Goal: Complete application form: Complete application form

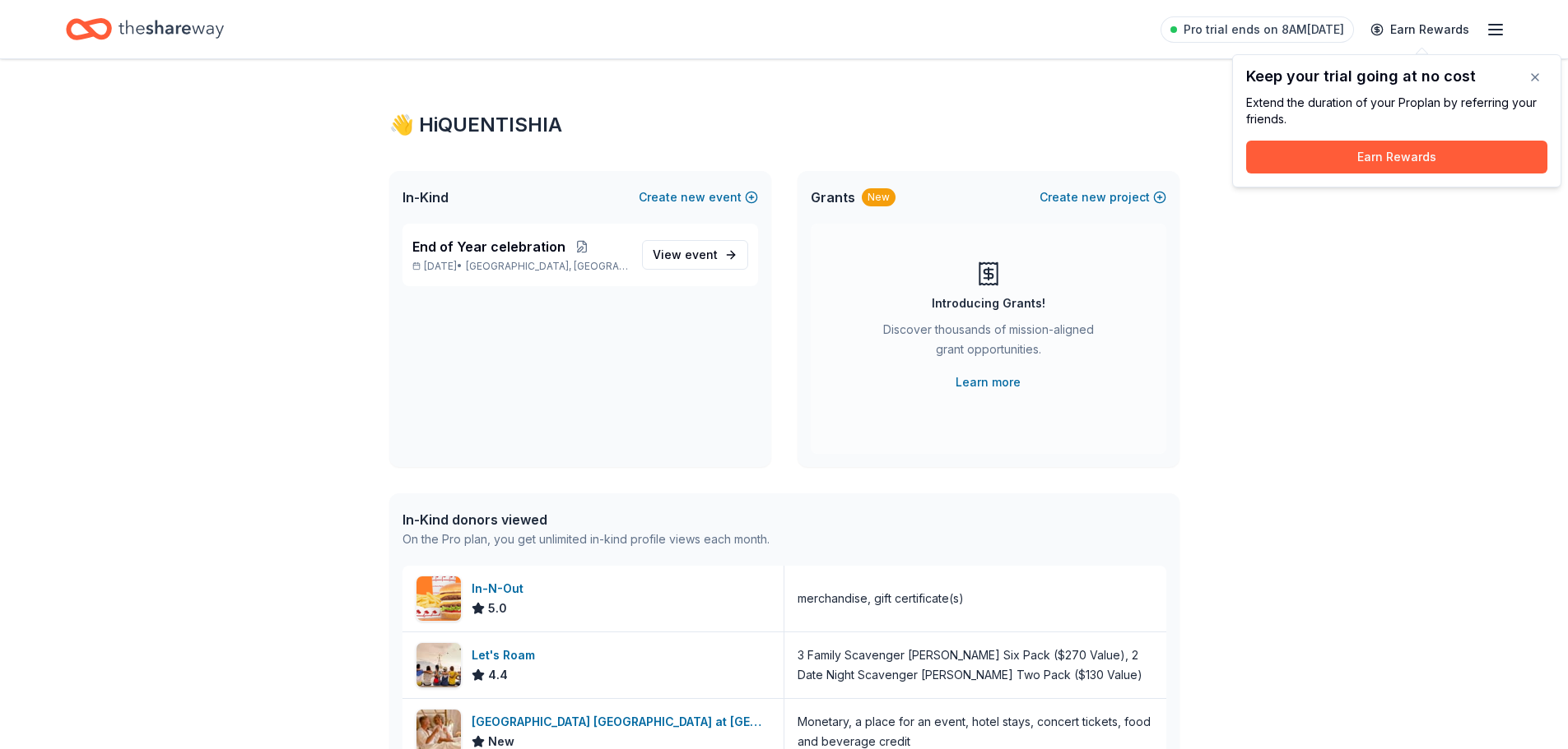
scroll to position [164, 0]
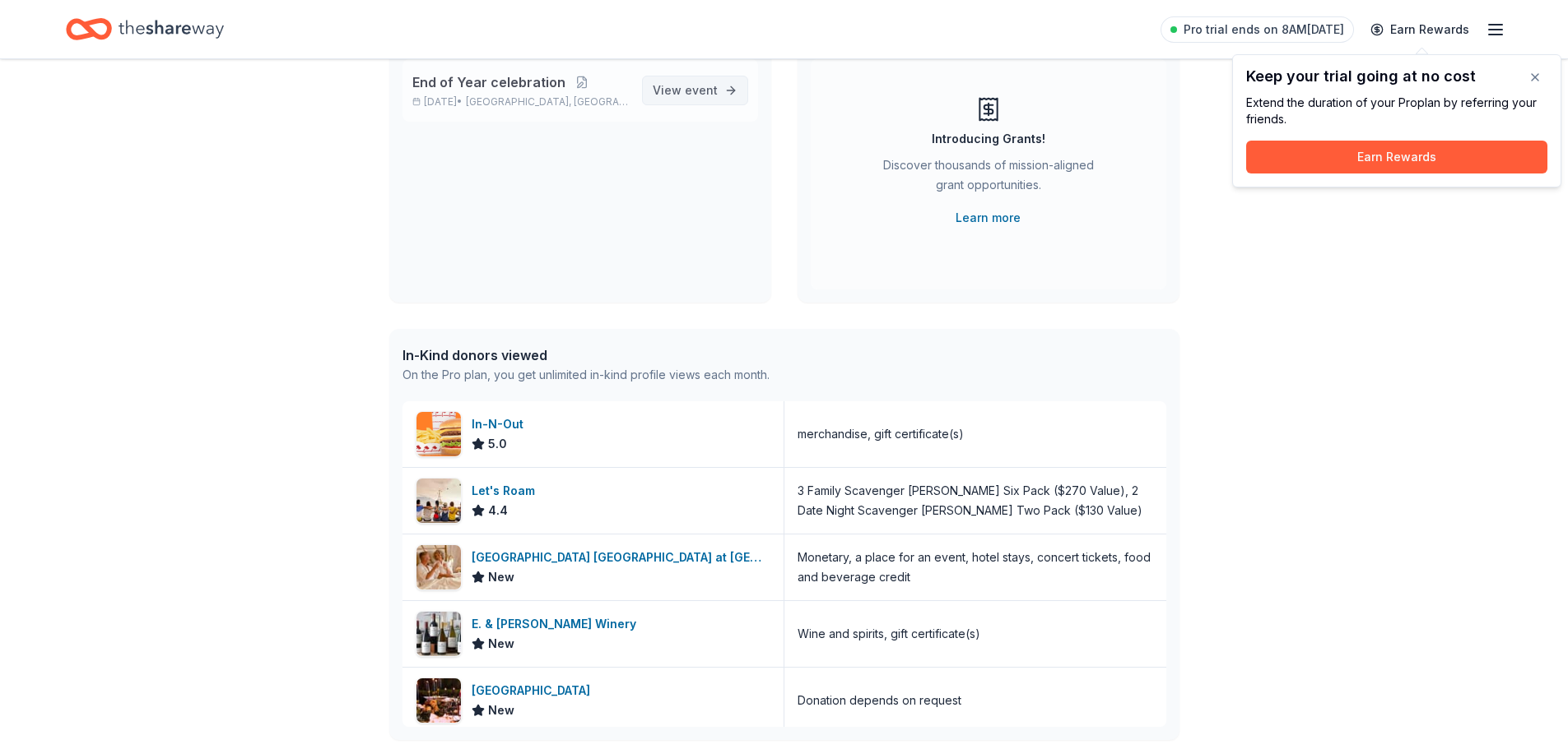
click at [698, 92] on span "event" at bounding box center [701, 90] width 33 height 14
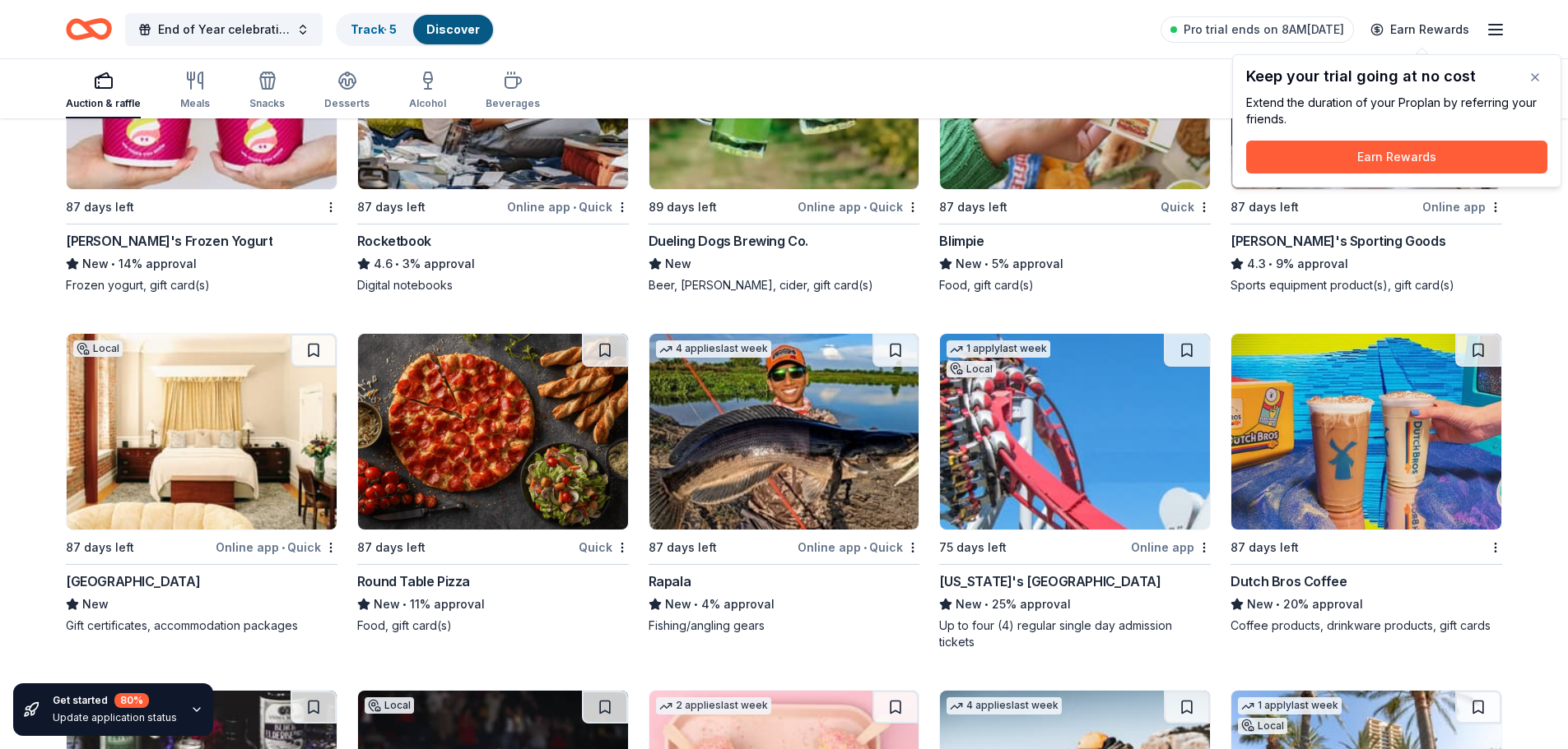
scroll to position [8432, 0]
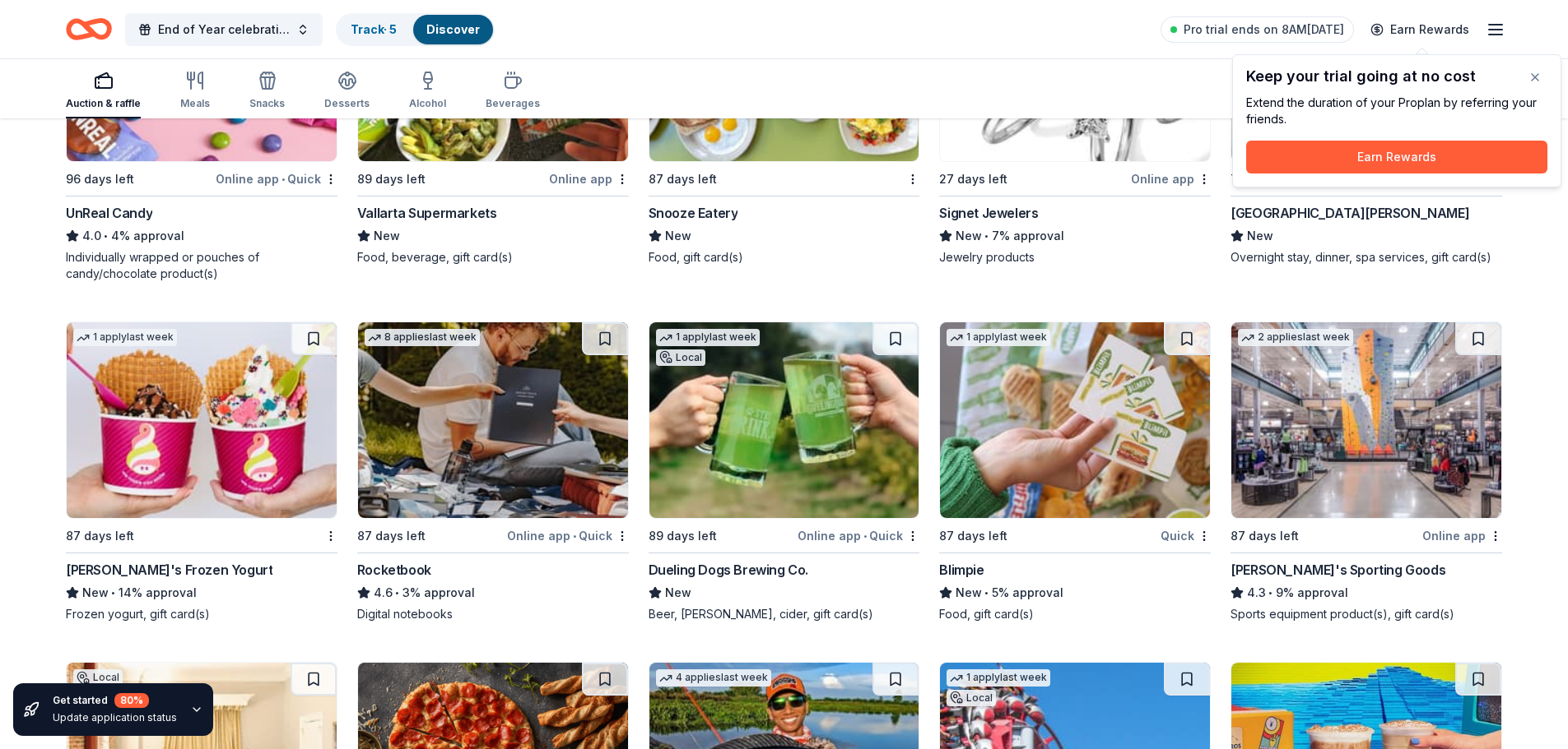
click at [219, 377] on img at bounding box center [201, 420] width 270 height 196
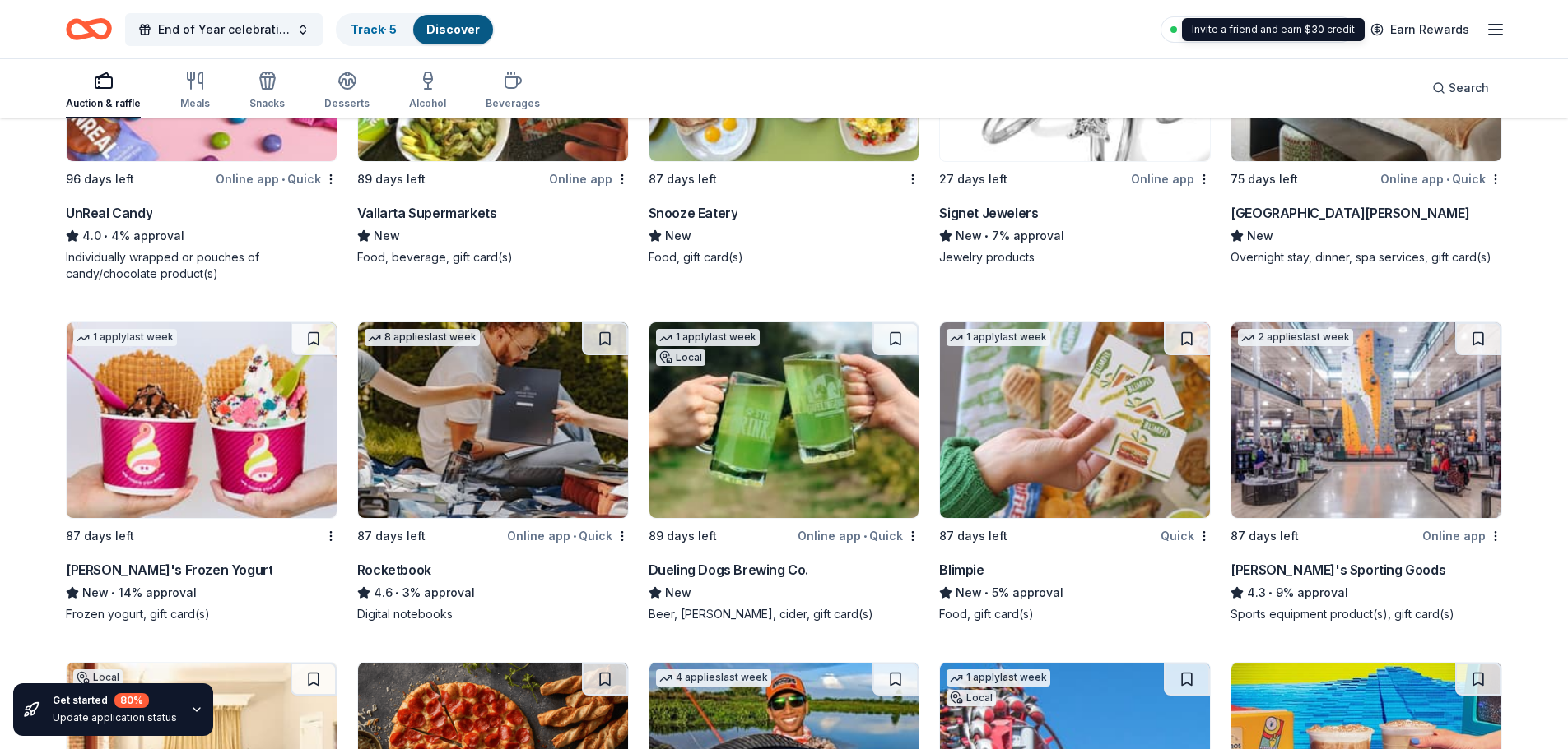
click at [1500, 40] on div "Pro trial ends on 8AM[DATE] Earn Rewards" at bounding box center [1332, 29] width 345 height 38
click at [1499, 30] on line "button" at bounding box center [1495, 30] width 13 height 0
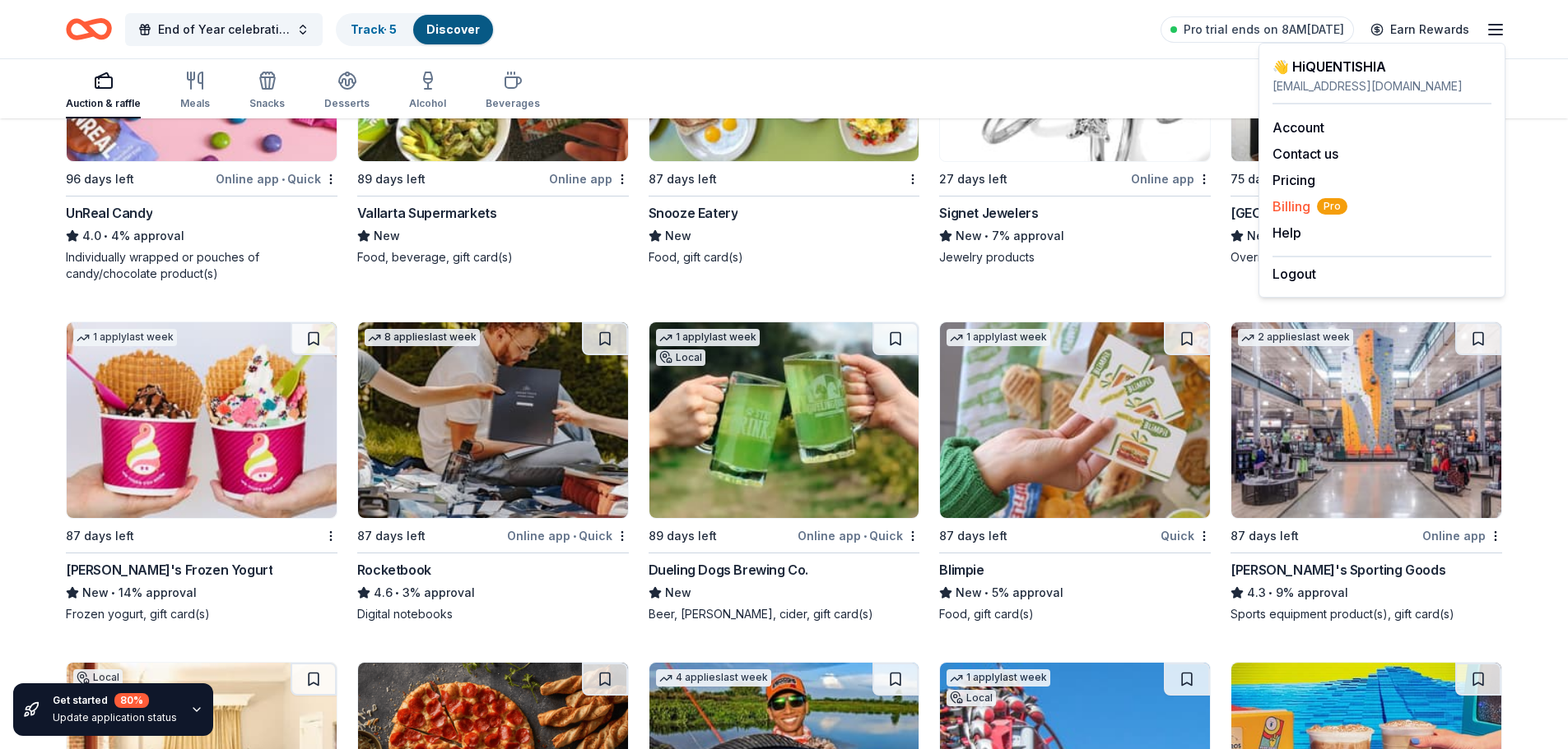
click at [1290, 207] on span "Billing Pro" at bounding box center [1309, 206] width 75 height 20
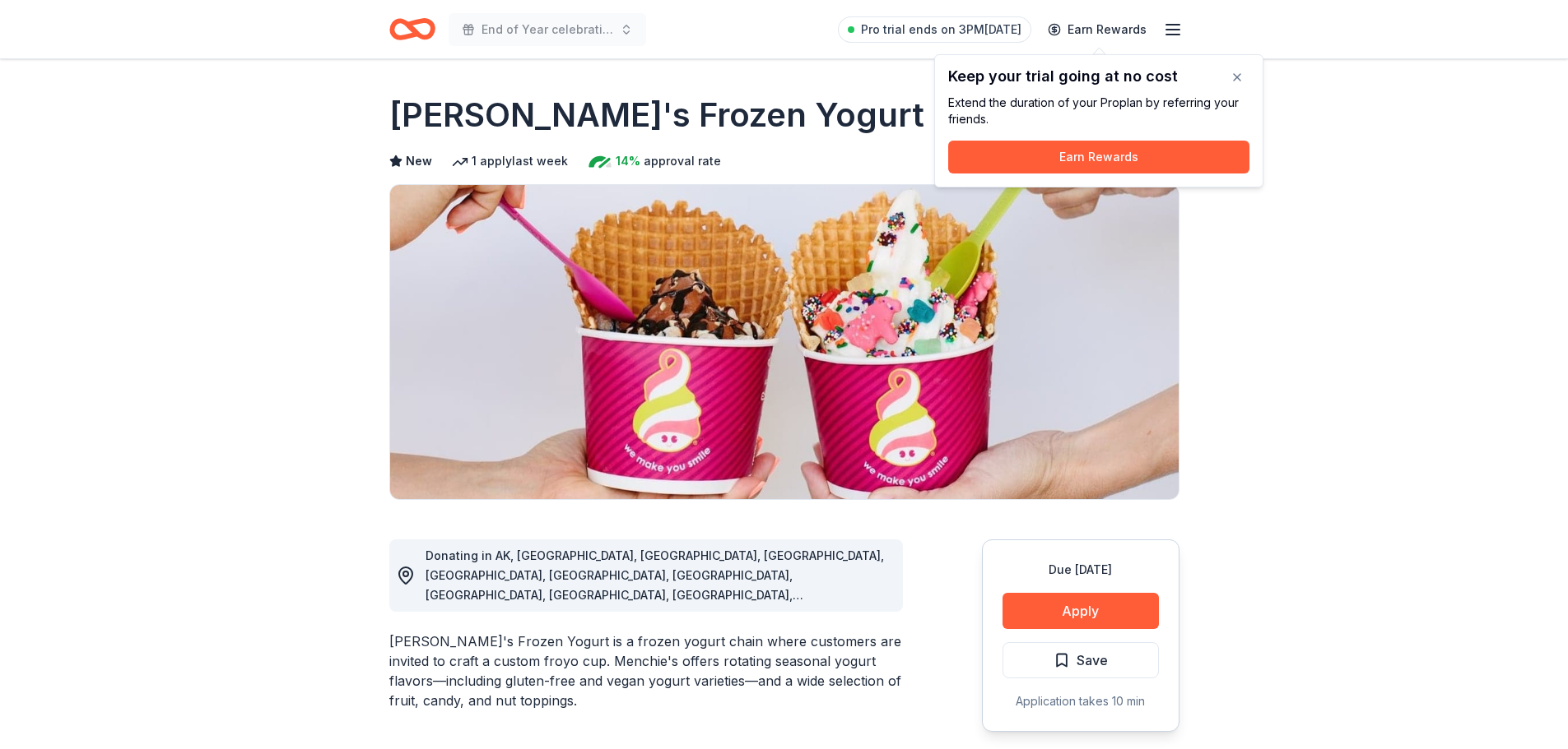
scroll to position [247, 0]
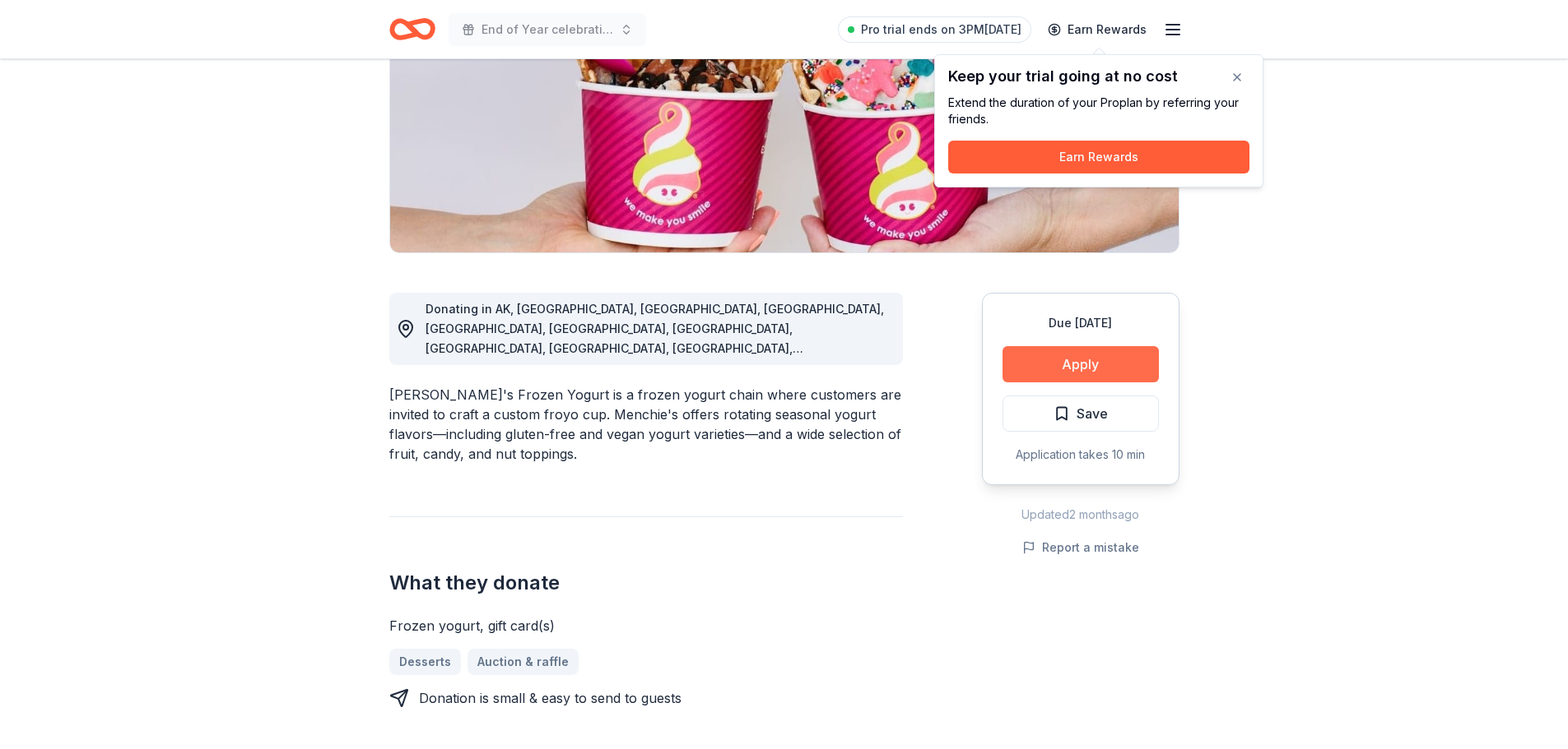
click at [1070, 363] on button "Apply" at bounding box center [1080, 364] width 156 height 36
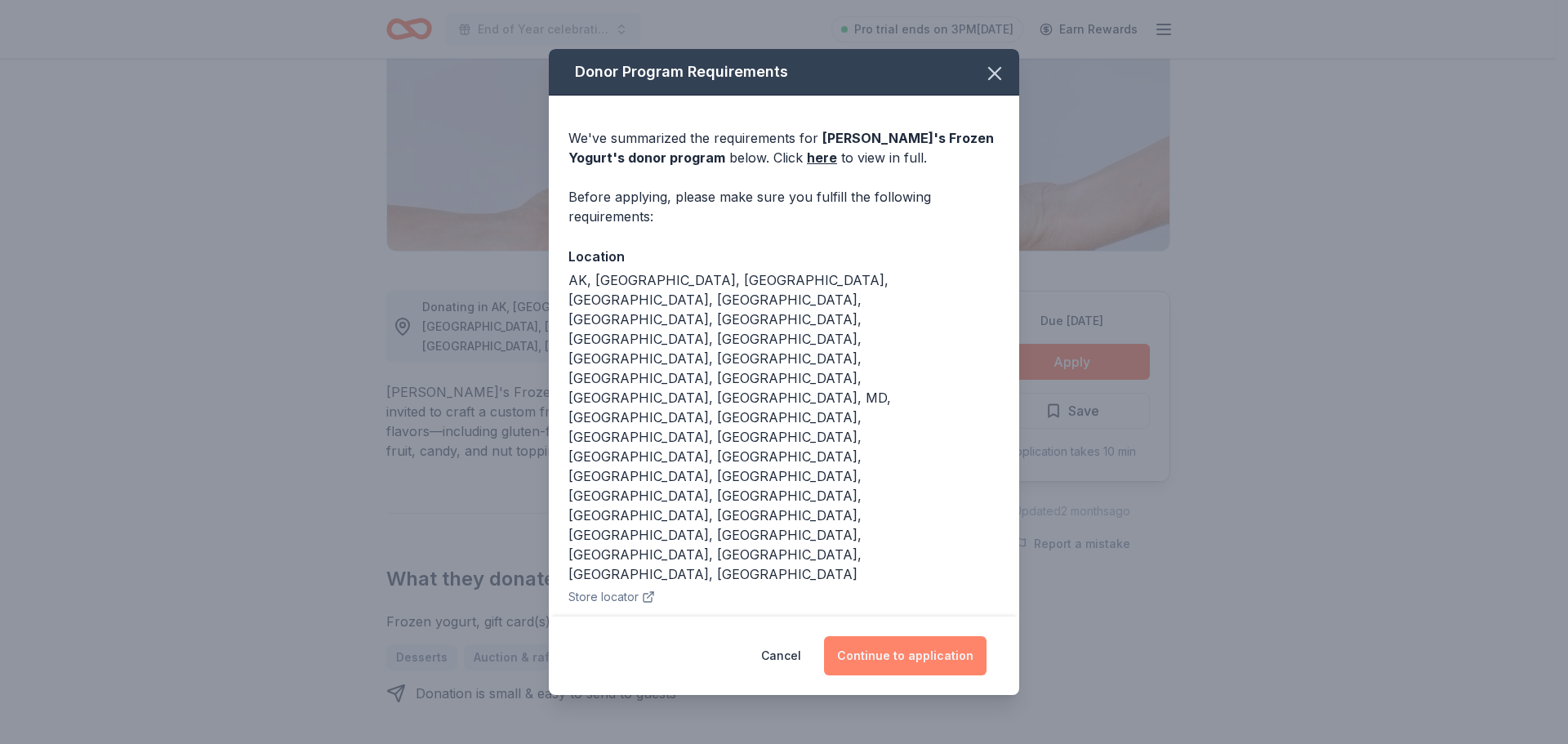
click at [904, 636] on button "Continue to application" at bounding box center [905, 656] width 162 height 39
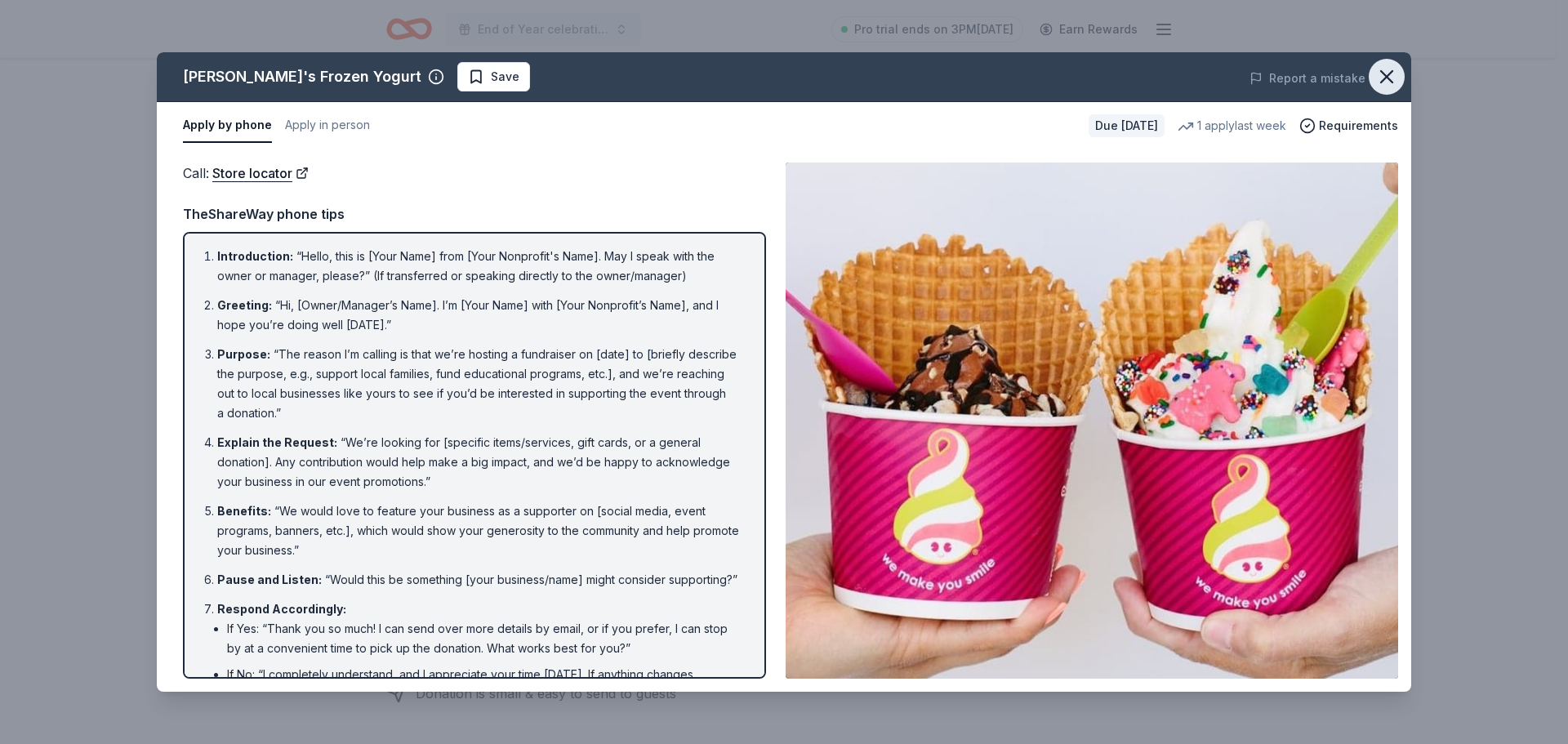
click at [1394, 71] on icon "button" at bounding box center [1387, 76] width 23 height 23
